Goal: Task Accomplishment & Management: Manage account settings

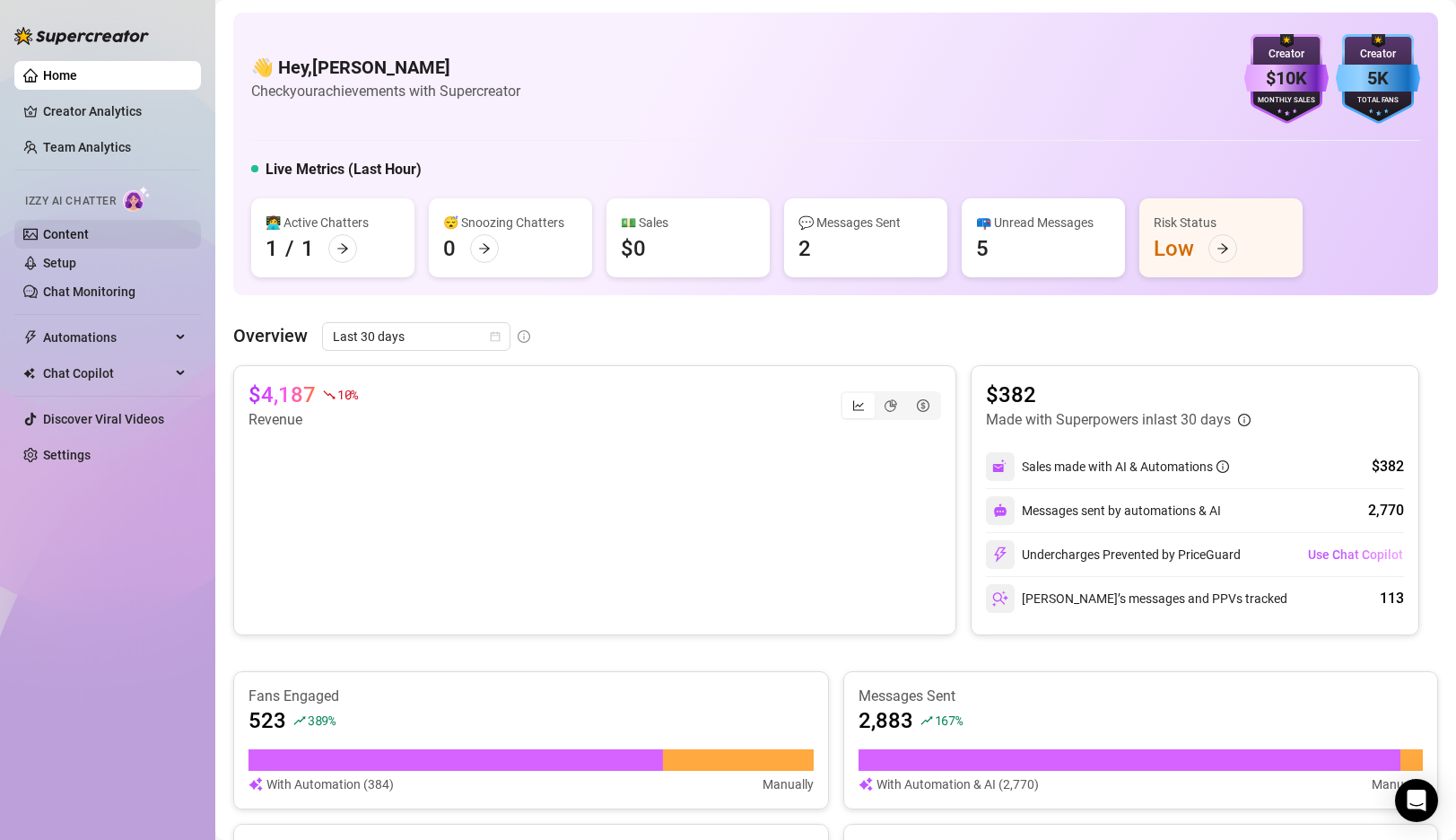
click at [89, 233] on link "Content" at bounding box center [66, 234] width 46 height 14
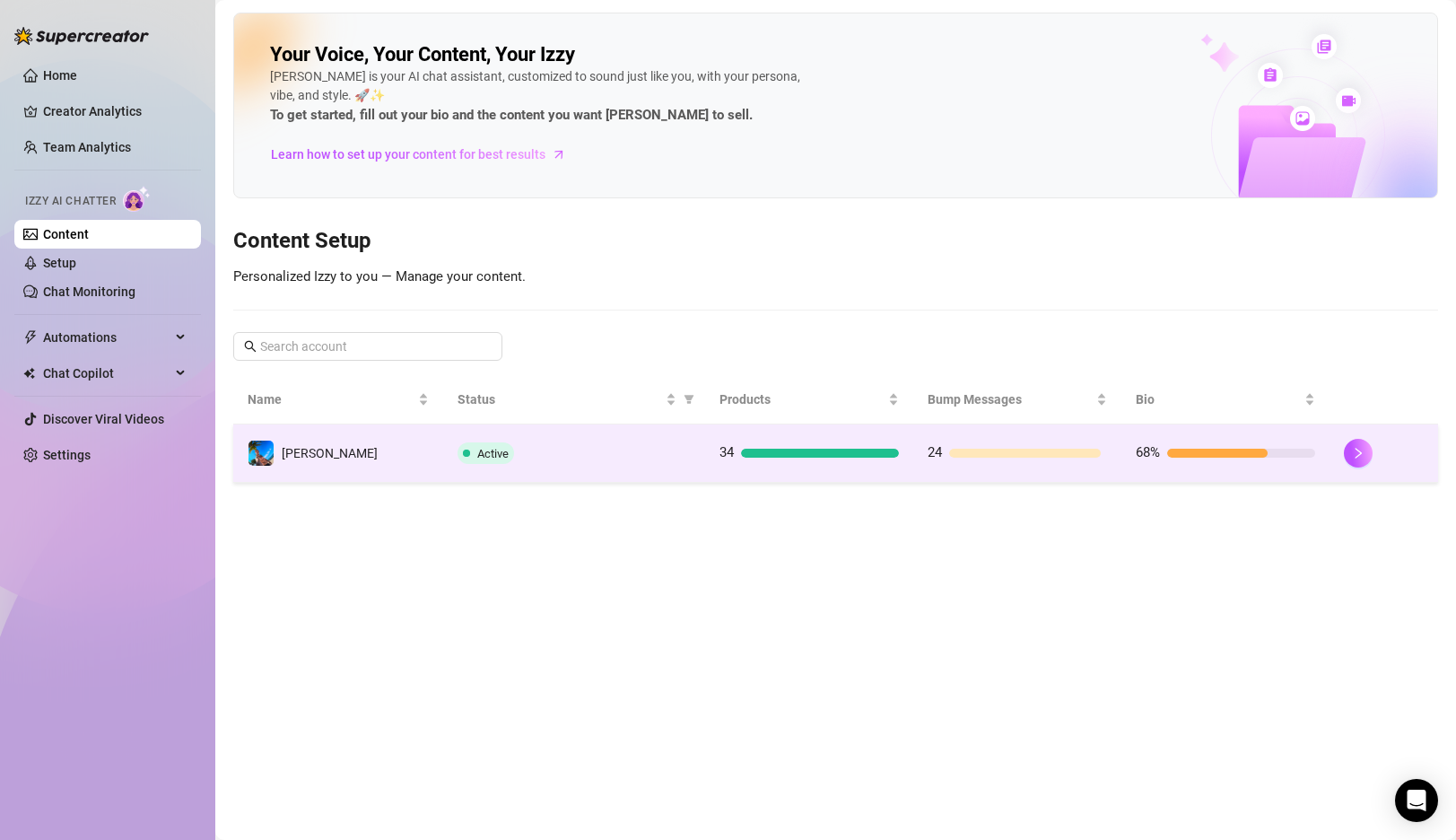
click at [596, 442] on div "Active" at bounding box center [573, 453] width 233 height 22
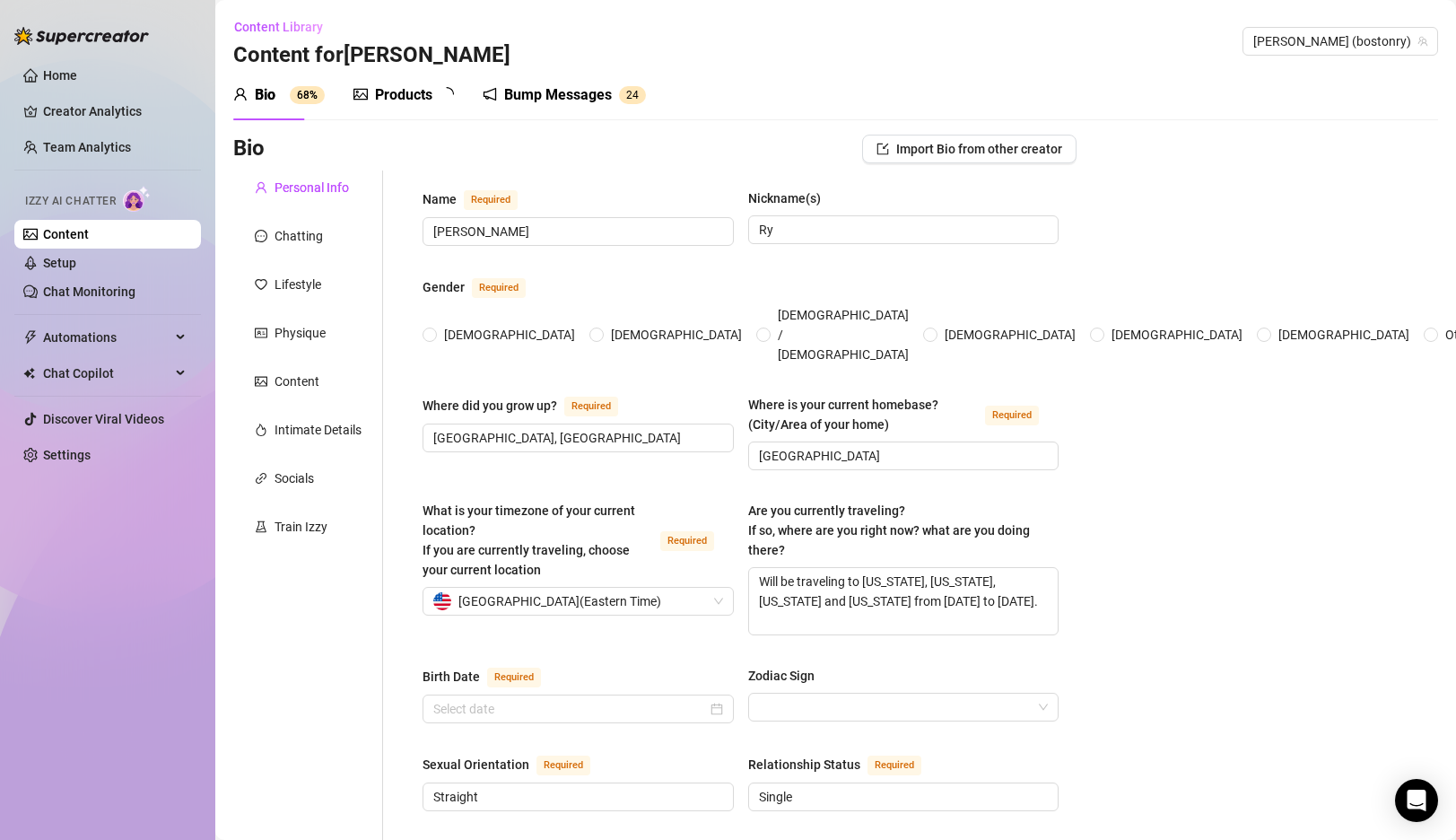
radio input "true"
type input "[DATE]"
click at [76, 262] on link "Setup" at bounding box center [59, 263] width 33 height 14
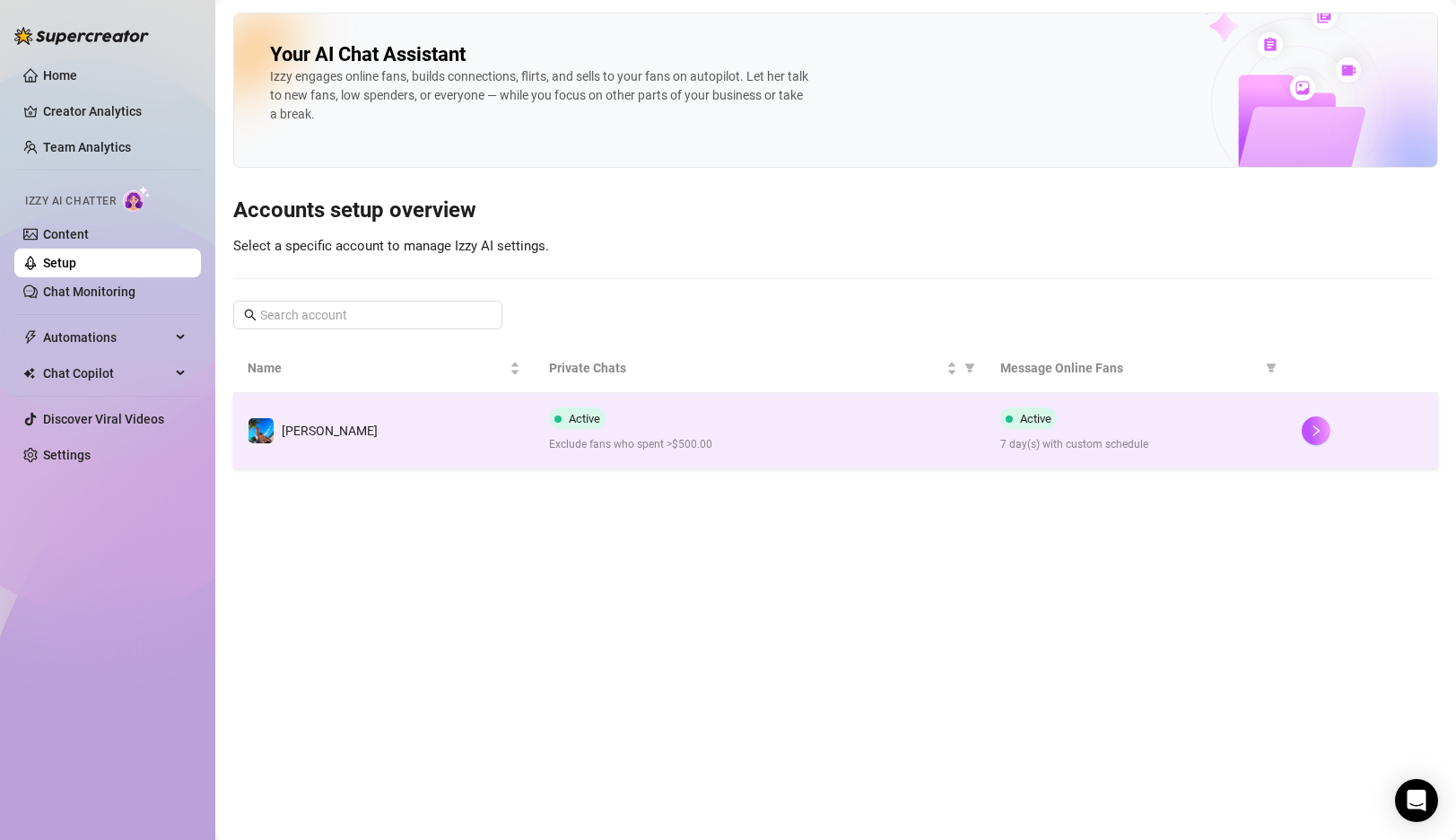
click at [718, 435] on div "Active Exclude fans who spent >$500.00" at bounding box center [760, 430] width 423 height 46
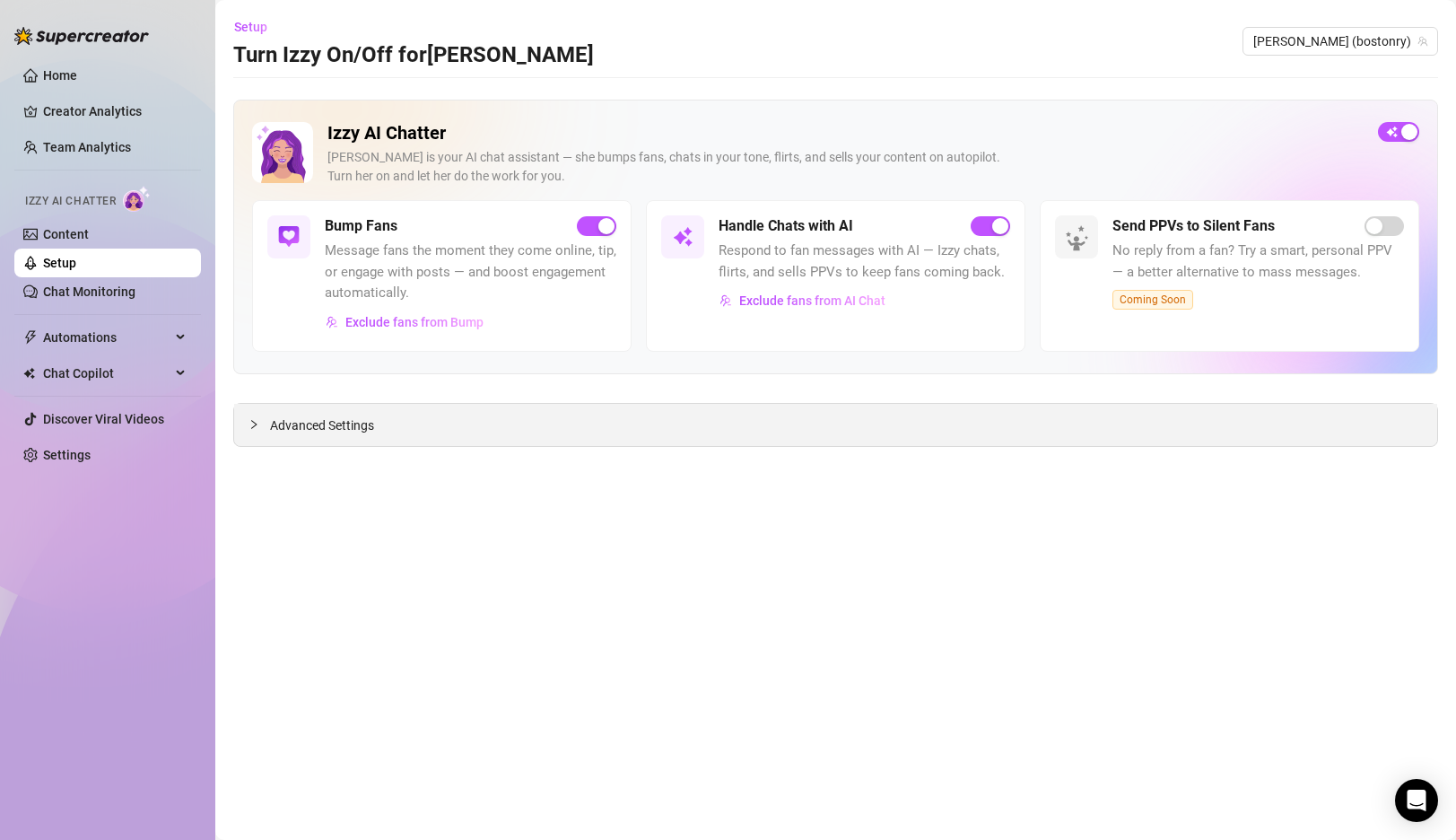
click at [265, 426] on div at bounding box center [259, 424] width 22 height 20
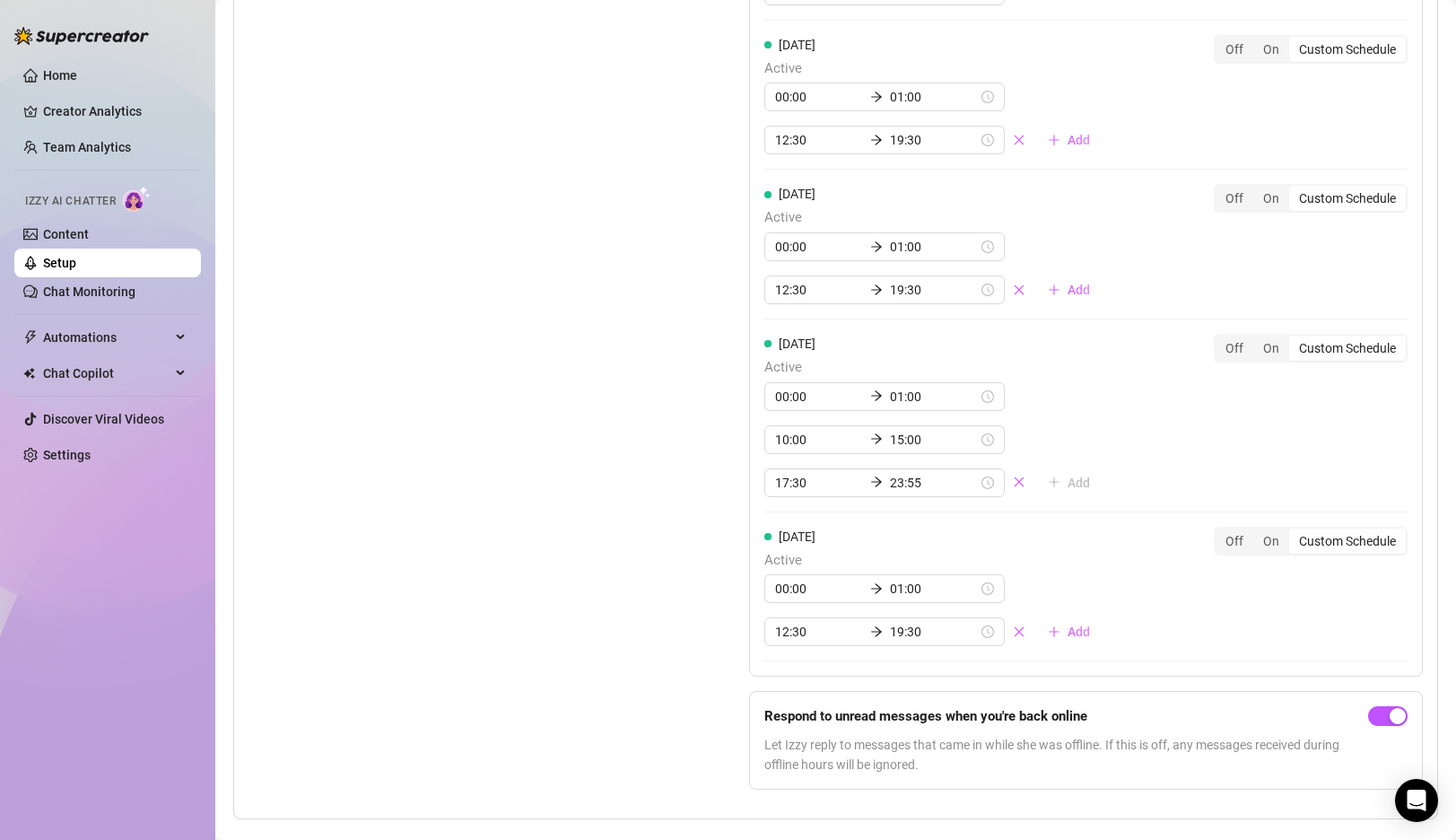
scroll to position [1707, 0]
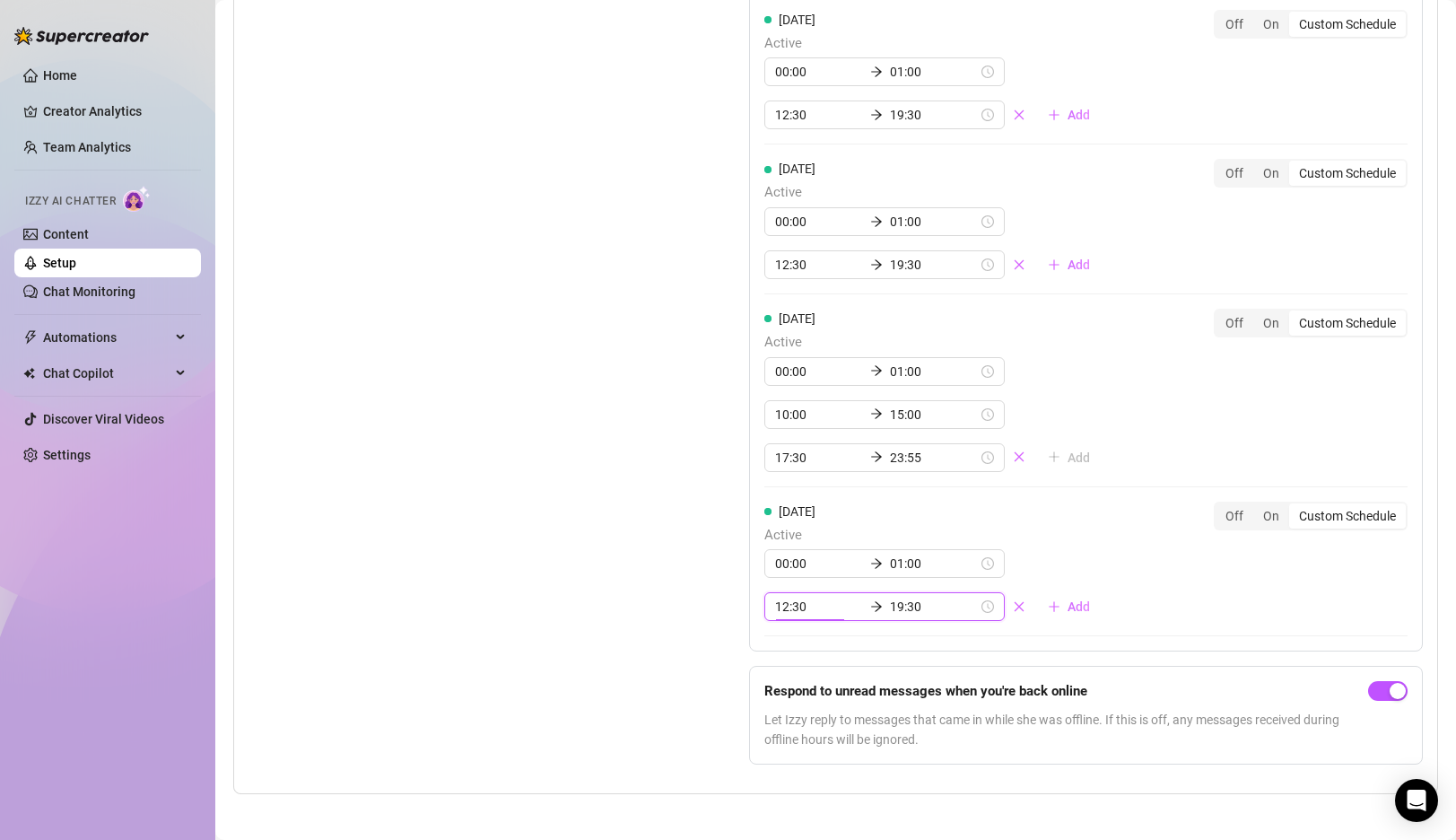
click at [786, 606] on input "12:30" at bounding box center [819, 606] width 88 height 20
click at [793, 414] on div "10" at bounding box center [789, 413] width 43 height 25
click at [837, 396] on div "00" at bounding box center [840, 394] width 43 height 25
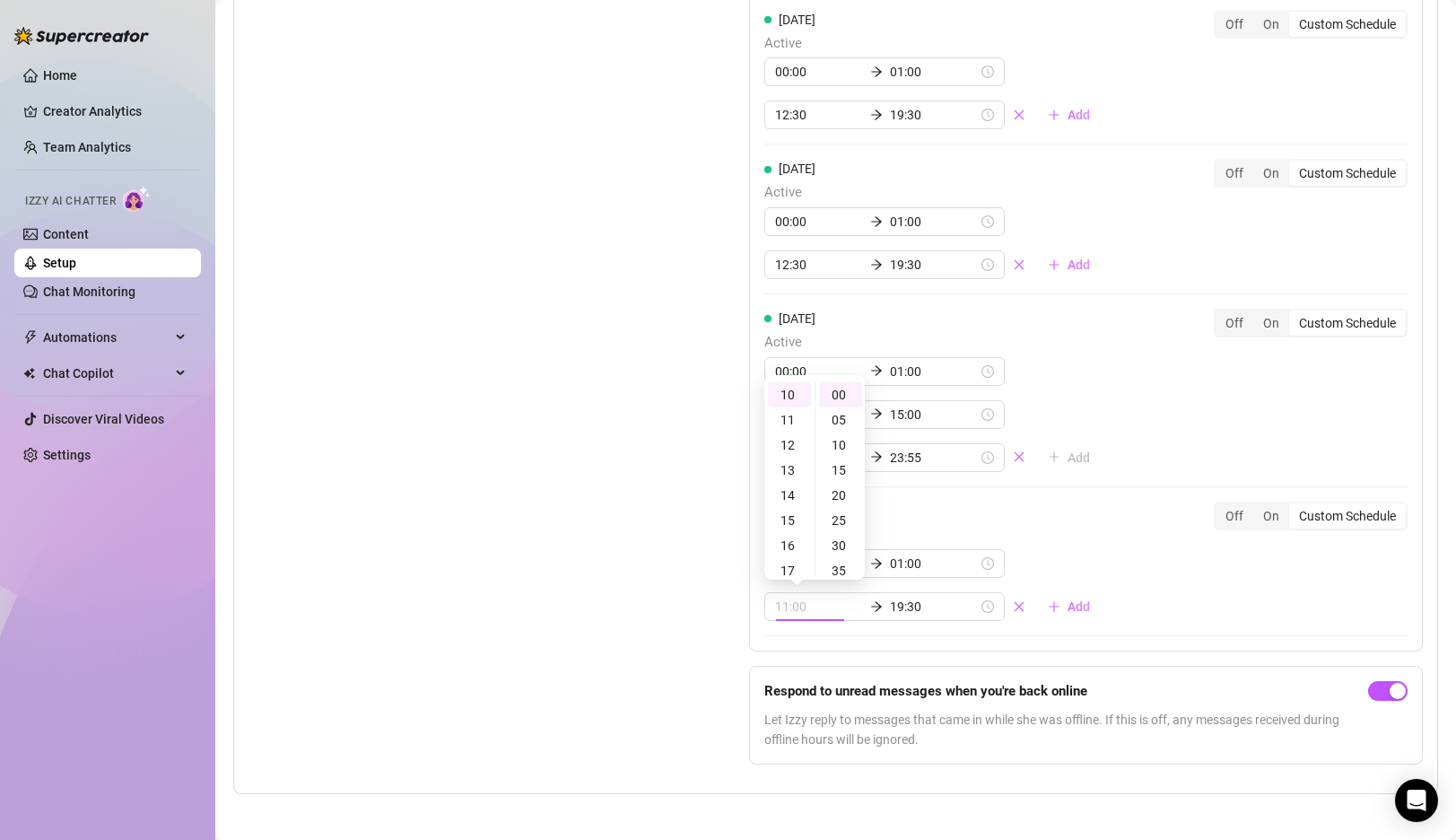
type input "10:00"
click at [652, 443] on div "Set Active Hours (Izzy Availability) Set specific hours when Izzy engaging with…" at bounding box center [453, 162] width 411 height 1232
click at [614, 592] on div "Set Active Hours (Izzy Availability) Set specific hours when Izzy engaging with…" at bounding box center [453, 162] width 411 height 1232
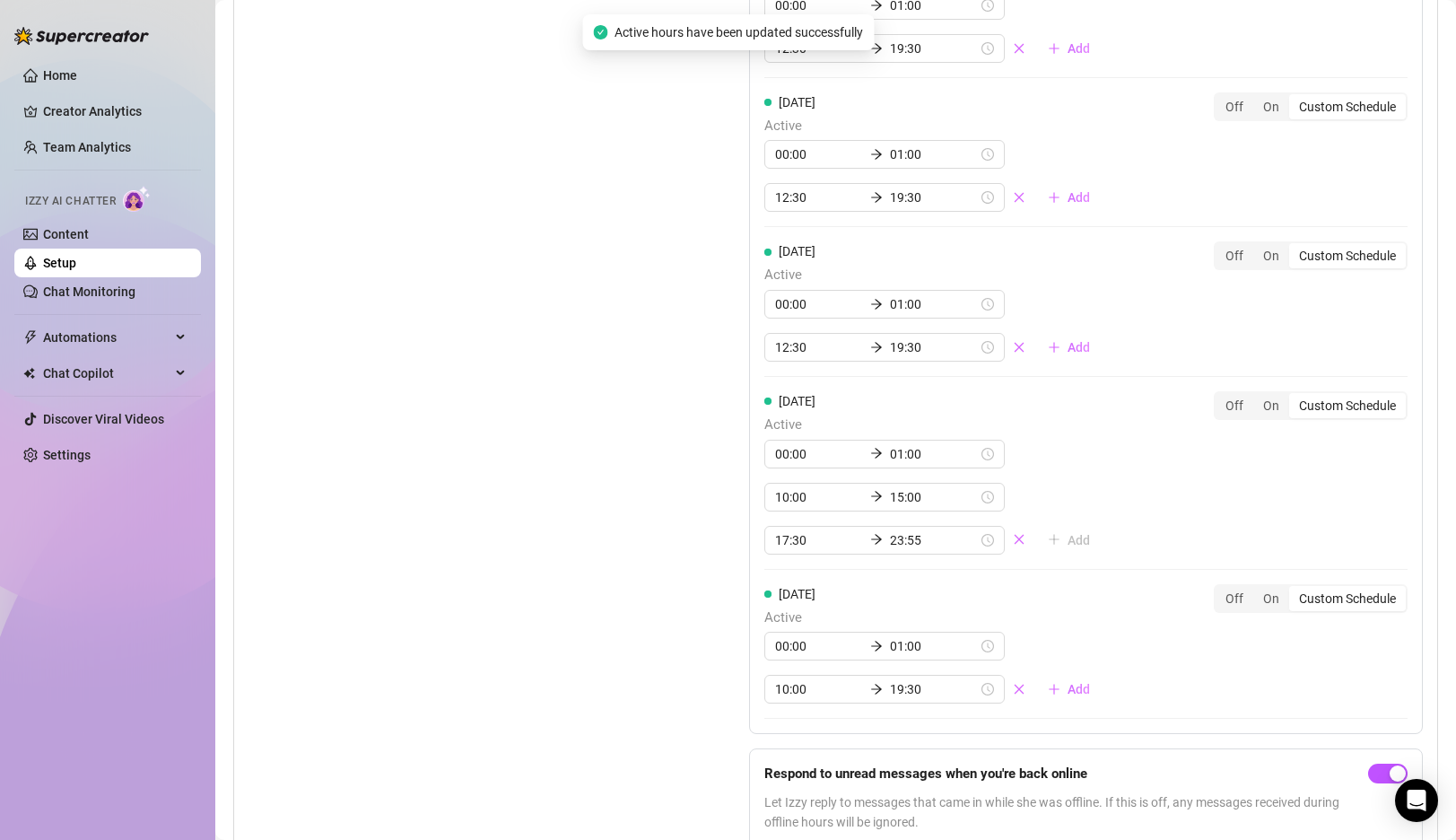
scroll to position [1707, 0]
